Goal: Information Seeking & Learning: Check status

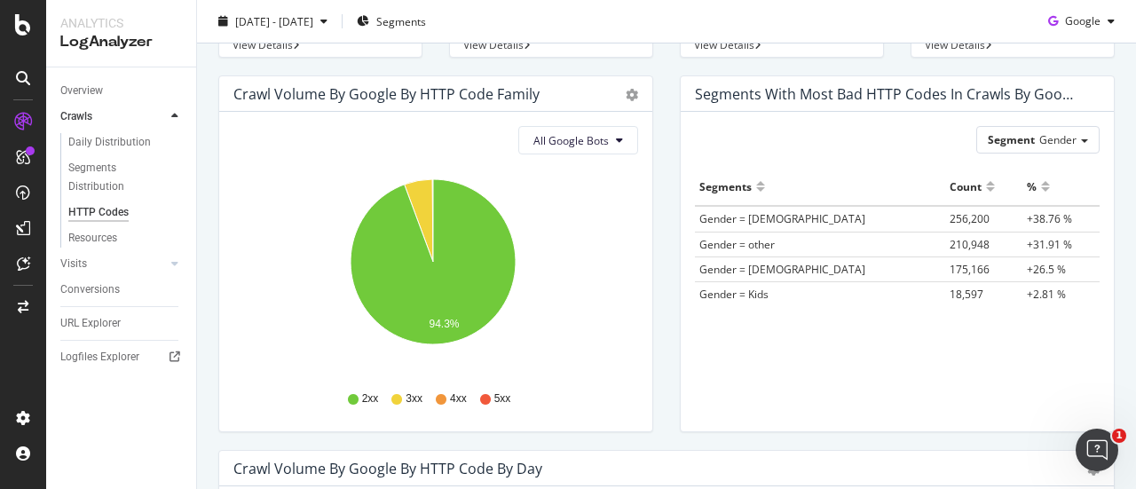
scroll to position [165, 0]
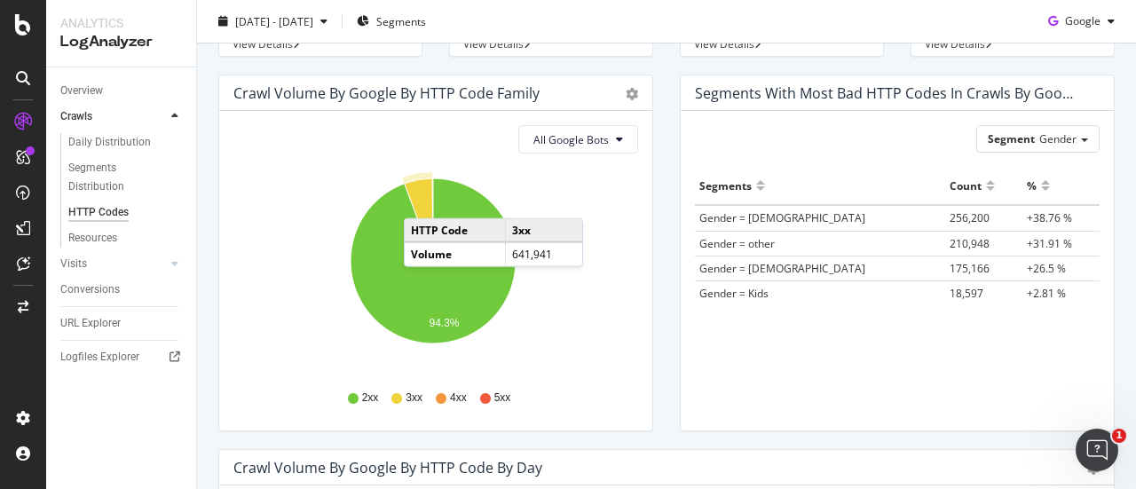
click at [422, 200] on icon "A chart." at bounding box center [419, 219] width 28 height 83
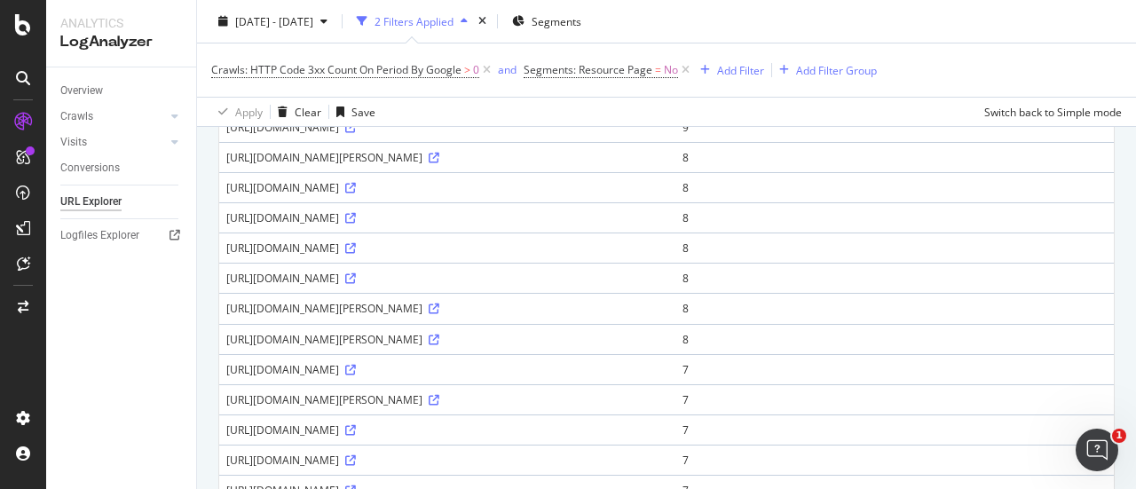
scroll to position [1113, 0]
